Goal: Information Seeking & Learning: Learn about a topic

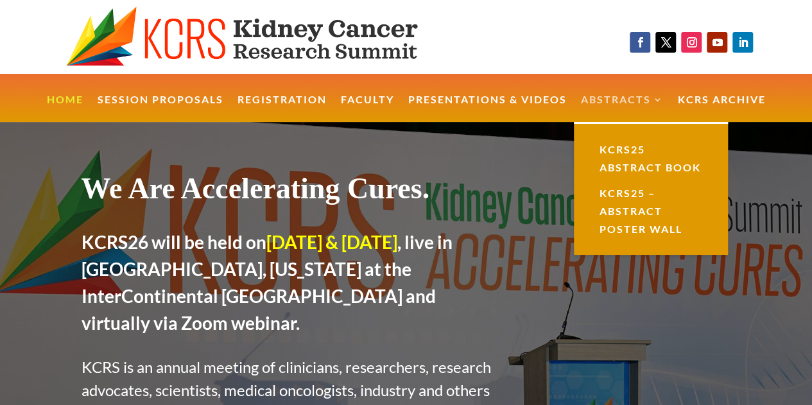
click at [633, 99] on link "Abstracts" at bounding box center [622, 109] width 83 height 28
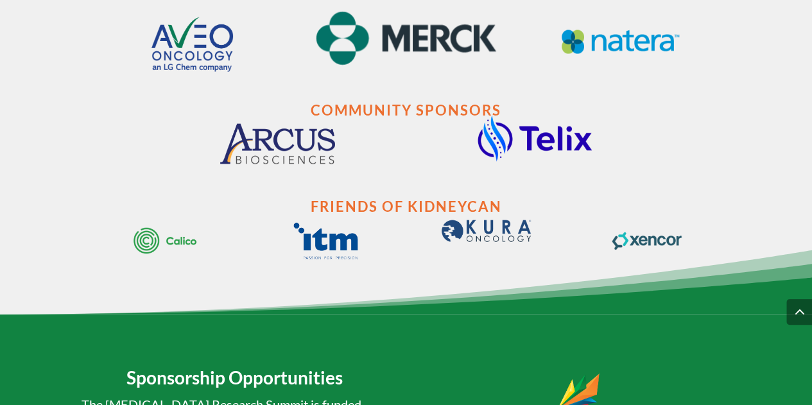
scroll to position [1451, 0]
